Goal: Task Accomplishment & Management: Manage account settings

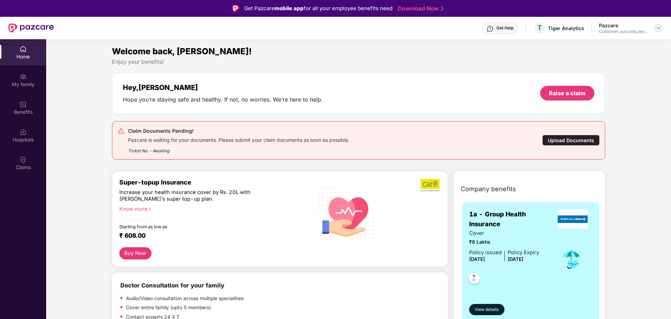
click at [657, 30] on img at bounding box center [659, 28] width 6 height 6
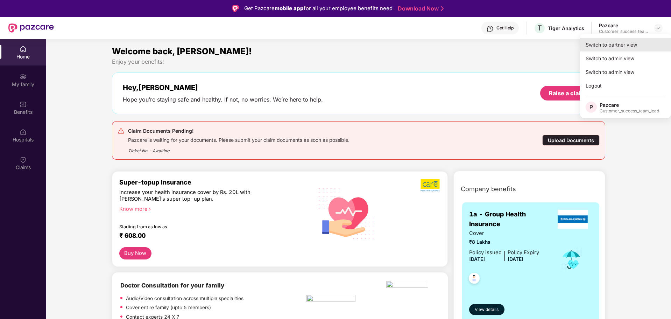
click at [635, 43] on div "Switch to partner view" at bounding box center [625, 45] width 91 height 14
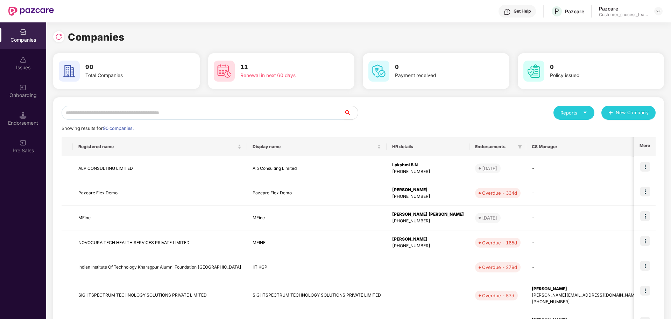
click at [159, 115] on input "text" at bounding box center [203, 113] width 283 height 14
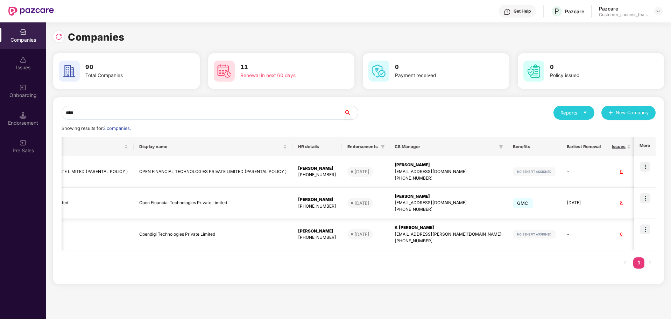
scroll to position [0, 173]
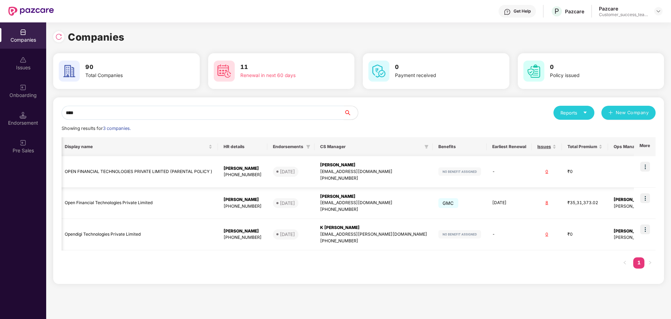
type input "****"
click at [649, 167] on img at bounding box center [646, 167] width 10 height 10
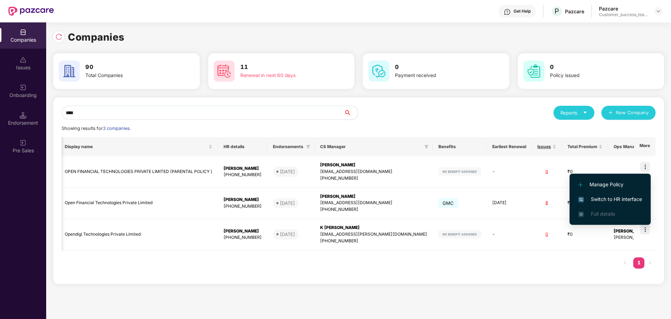
click at [521, 301] on div "Companies 90 Total Companies 11 Renewal in next 60 days 0 Payment received 0 Po…" at bounding box center [358, 170] width 625 height 297
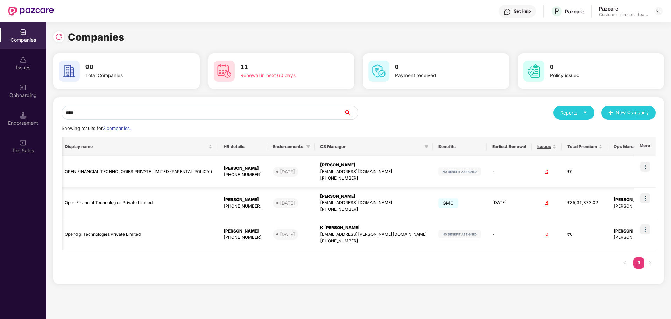
click at [645, 167] on img at bounding box center [646, 167] width 10 height 10
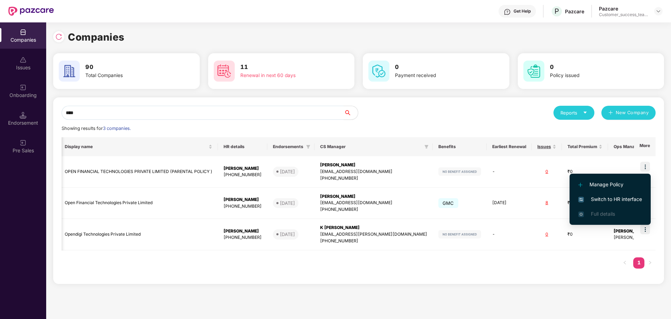
click at [586, 268] on div "Registered name Display name HR details Endorsements CS Manager Benefits Earlie…" at bounding box center [359, 206] width 594 height 138
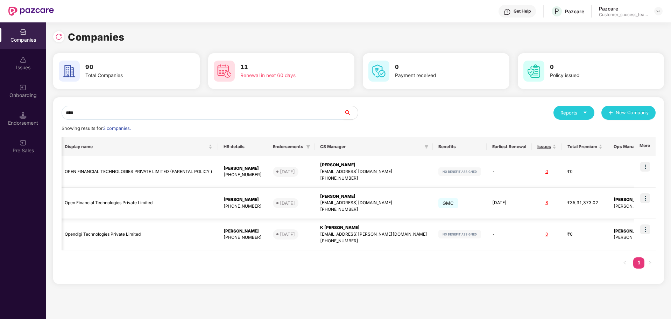
click at [648, 197] on img at bounding box center [646, 198] width 10 height 10
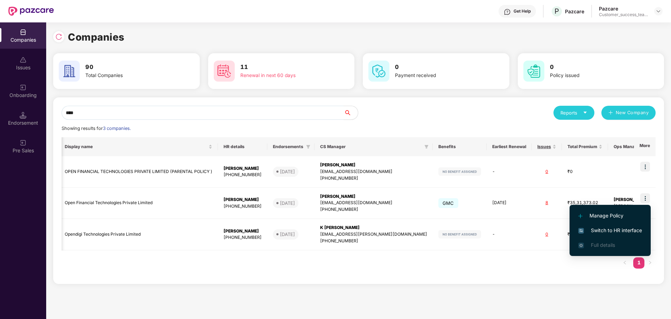
click at [616, 226] on li "Switch to HR interface" at bounding box center [610, 230] width 81 height 15
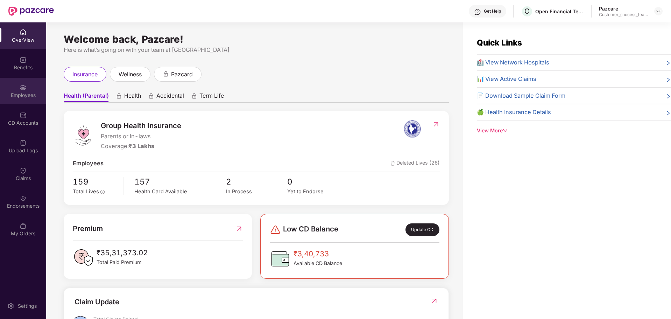
click at [26, 98] on div "Employees" at bounding box center [23, 95] width 46 height 7
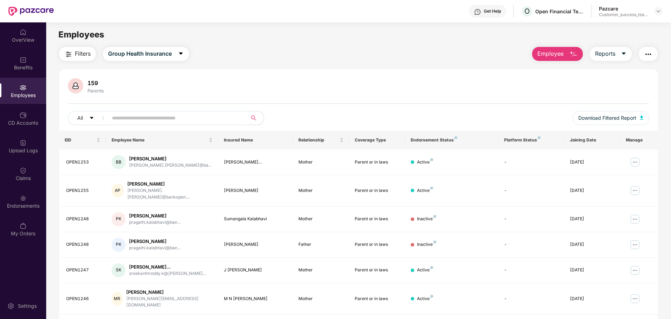
click at [152, 119] on input "text" at bounding box center [175, 118] width 126 height 11
paste input "**********"
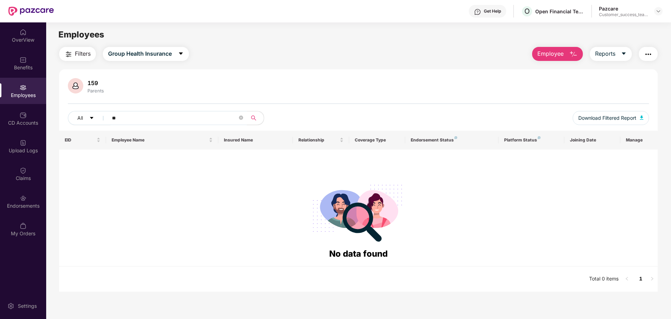
type input "*"
type input "********"
click at [26, 153] on div "Upload Logs" at bounding box center [23, 150] width 46 height 7
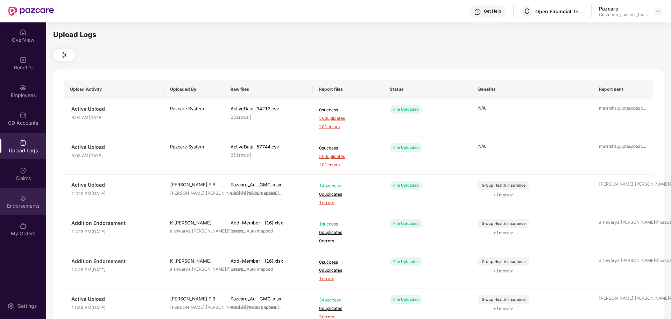
click at [24, 198] on img at bounding box center [23, 198] width 7 height 7
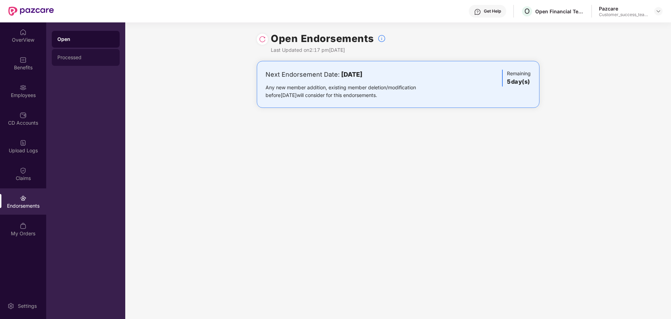
click at [95, 59] on div "Processed" at bounding box center [85, 58] width 57 height 6
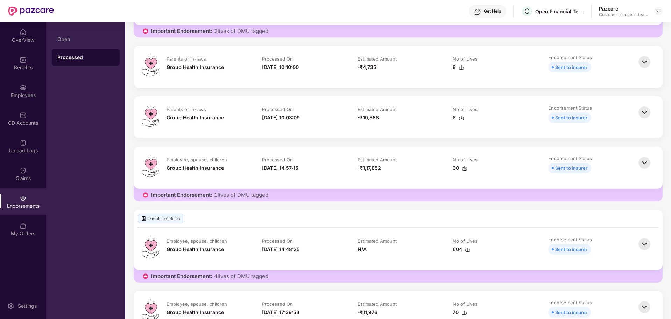
scroll to position [241, 0]
click at [259, 172] on td "Processed On [DATE] 14:57:15" at bounding box center [303, 168] width 96 height 25
click at [464, 170] on img at bounding box center [465, 170] width 6 height 6
click at [463, 120] on img at bounding box center [462, 119] width 6 height 6
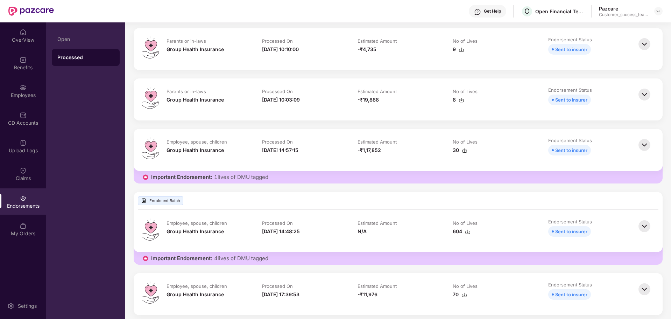
scroll to position [260, 0]
click at [463, 295] on img at bounding box center [465, 295] width 6 height 6
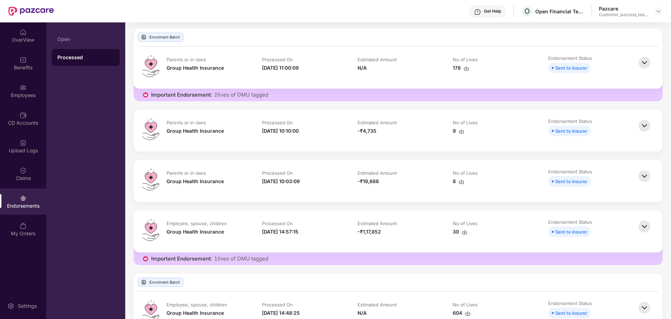
scroll to position [162, 0]
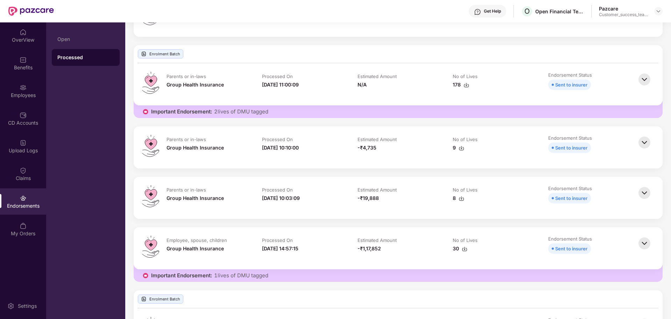
click at [466, 88] on img at bounding box center [467, 85] width 6 height 6
